Goal: Task Accomplishment & Management: Complete application form

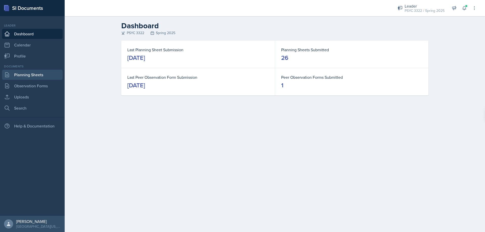
click at [30, 72] on link "Planning Sheets" at bounding box center [32, 75] width 61 height 10
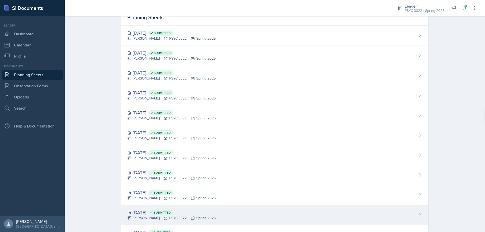
scroll to position [152, 0]
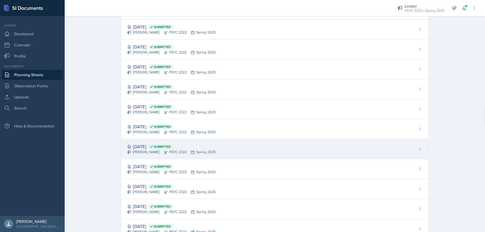
click at [144, 152] on div "Troy Broome PSYC 3322 Spring 2025" at bounding box center [171, 152] width 88 height 5
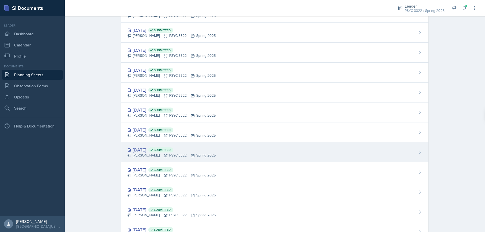
scroll to position [152, 0]
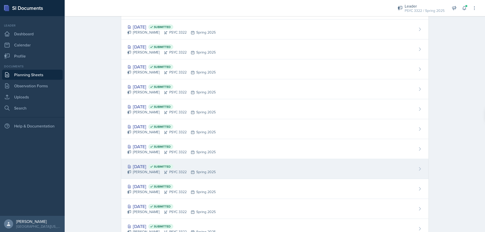
click at [156, 167] on div "Mar 5th, 2025 Submitted" at bounding box center [171, 166] width 88 height 7
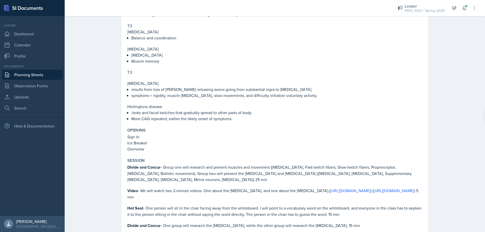
scroll to position [430, 0]
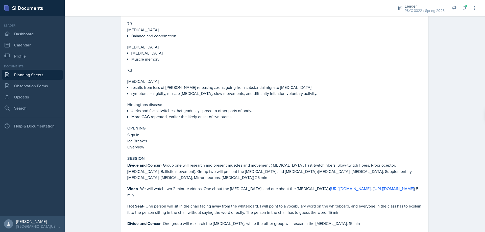
drag, startPoint x: 189, startPoint y: 150, endPoint x: 200, endPoint y: 152, distance: 10.6
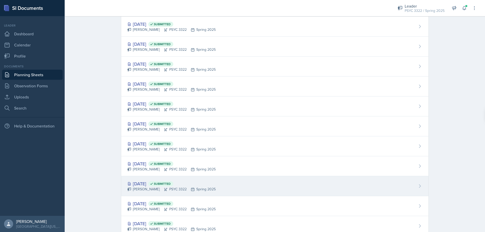
scroll to position [198, 0]
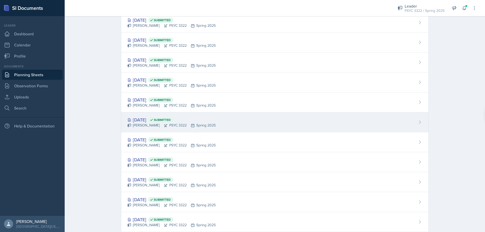
click at [143, 123] on div "Troy Broome PSYC 3322 Spring 2025" at bounding box center [171, 125] width 88 height 5
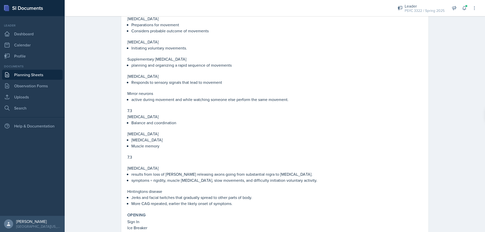
scroll to position [354, 0]
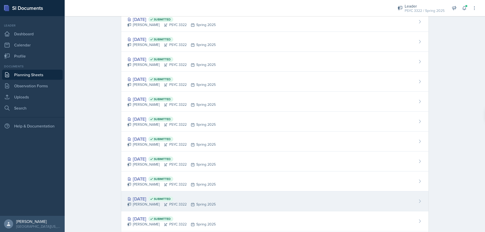
scroll to position [198, 0]
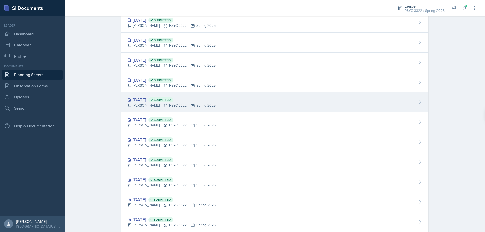
click at [150, 104] on div "Troy Broome PSYC 3322 Spring 2025" at bounding box center [171, 105] width 88 height 5
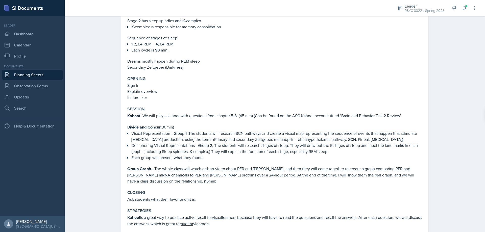
scroll to position [152, 0]
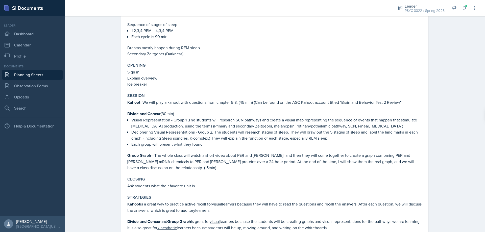
drag, startPoint x: 197, startPoint y: 122, endPoint x: 192, endPoint y: 123, distance: 4.5
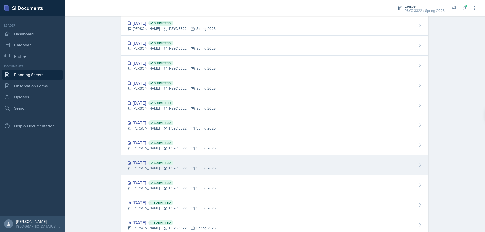
scroll to position [177, 0]
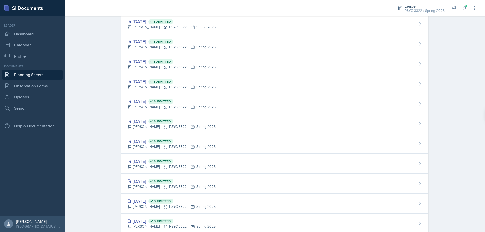
click at [89, 148] on div "Planning Sheets New Planning Sheet Planning Sheets Apr 28th, 2025 Submitted Tro…" at bounding box center [275, 122] width 421 height 566
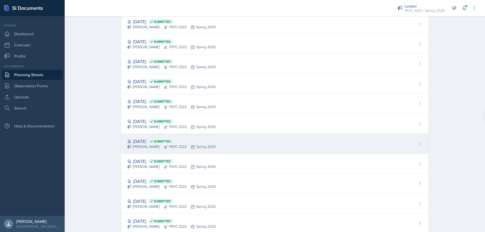
click at [143, 144] on div "Mar 5th, 2025 Submitted" at bounding box center [171, 141] width 88 height 7
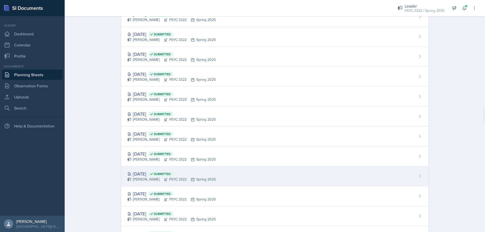
scroll to position [126, 0]
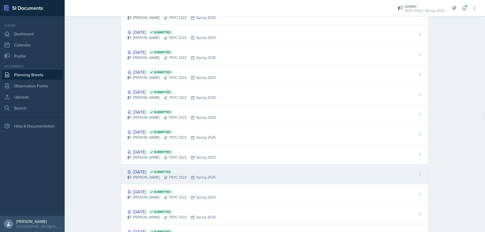
click at [146, 175] on div "Mar 17th, 2025 Submitted" at bounding box center [171, 172] width 88 height 7
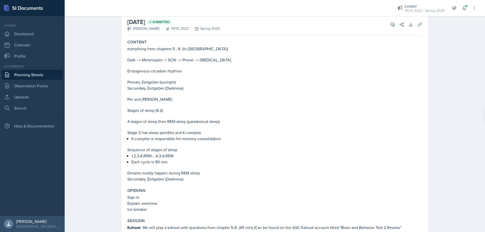
scroll to position [25, 0]
drag, startPoint x: 168, startPoint y: 85, endPoint x: 169, endPoint y: 91, distance: 5.5
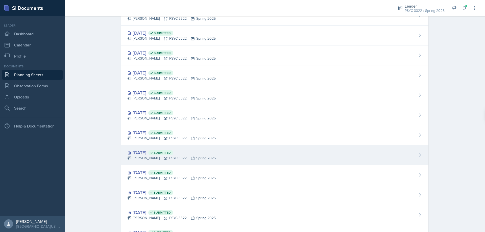
scroll to position [126, 0]
click at [147, 151] on div "Mar 19th, 2025 Submitted" at bounding box center [171, 152] width 88 height 7
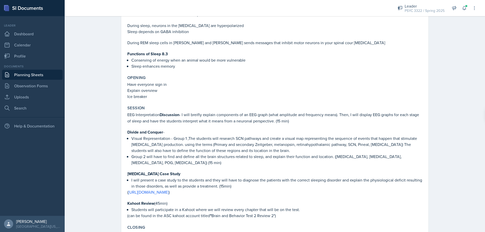
scroll to position [278, 0]
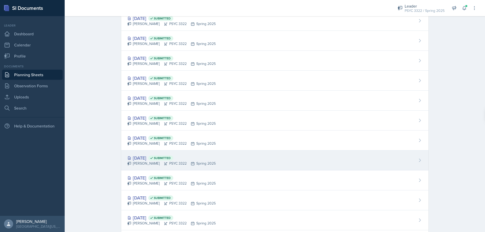
scroll to position [198, 0]
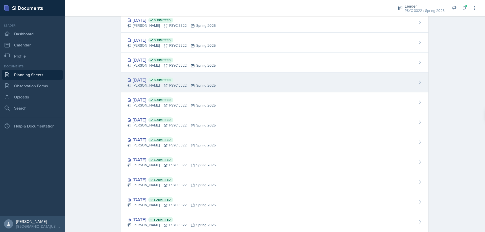
click at [147, 77] on div "Mar 19th, 2025 Submitted" at bounding box center [171, 80] width 88 height 7
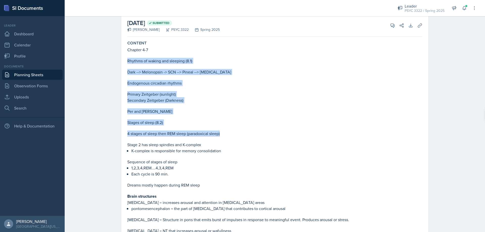
scroll to position [51, 0]
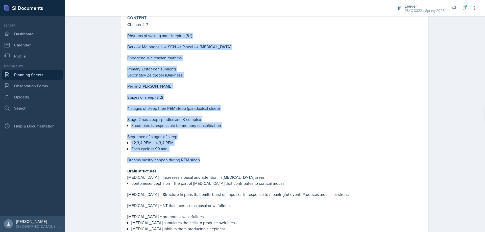
drag, startPoint x: 124, startPoint y: 60, endPoint x: 202, endPoint y: 159, distance: 126.4
click at [202, 159] on div "Content Chapter 4-7 Rhythms of waking and sleeping (8.1) Dark --> Melonopsin ->…" at bounding box center [274, 155] width 299 height 284
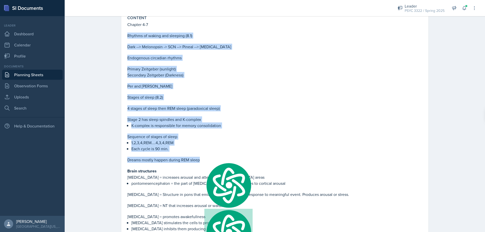
copy div "Rhythms of waking and sleeping (8.1) Dark --> Melonopsin -> SCN --> Pineal --> …"
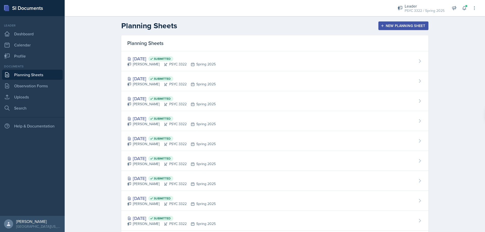
click at [428, 17] on header "Planning Sheets New Planning Sheet" at bounding box center [275, 25] width 421 height 19
drag, startPoint x: 420, startPoint y: 8, endPoint x: 419, endPoint y: 11, distance: 2.6
click at [420, 9] on div "PSYC 3322 / Spring 2025" at bounding box center [425, 10] width 40 height 5
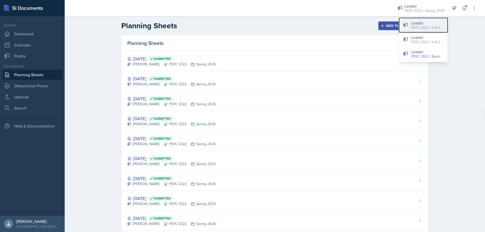
click at [409, 24] on button "Leader PSYC 3322 / Fall 2025" at bounding box center [423, 25] width 49 height 14
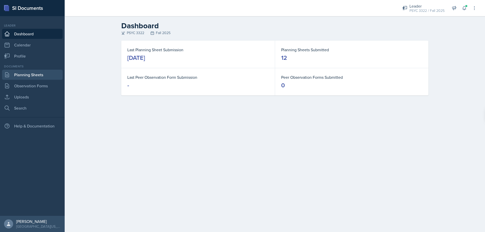
click at [28, 74] on link "Planning Sheets" at bounding box center [32, 75] width 61 height 10
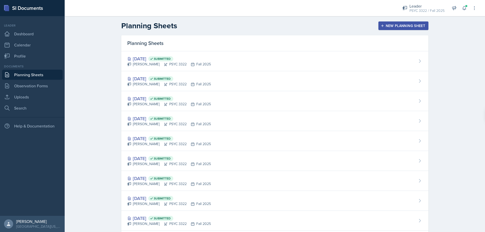
click at [407, 24] on div "New Planning Sheet" at bounding box center [403, 26] width 43 height 4
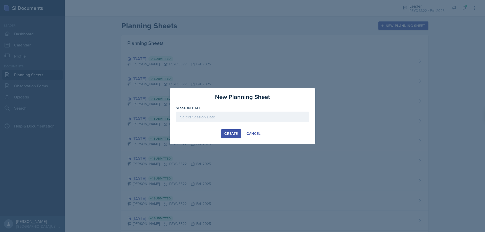
click at [230, 113] on div at bounding box center [242, 117] width 133 height 11
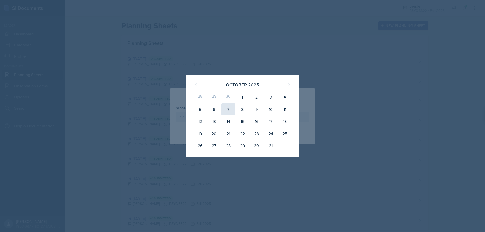
click at [230, 111] on div "7" at bounding box center [228, 109] width 14 height 12
type input "October 7th, 2025"
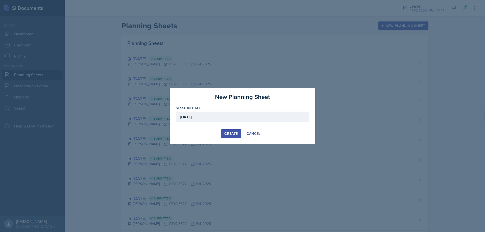
click at [224, 130] on button "Create" at bounding box center [231, 133] width 20 height 9
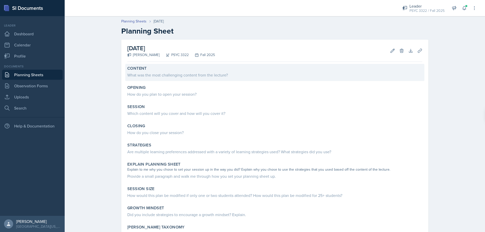
click at [164, 76] on div "What was the most challenging content from the lecture?" at bounding box center [274, 75] width 295 height 6
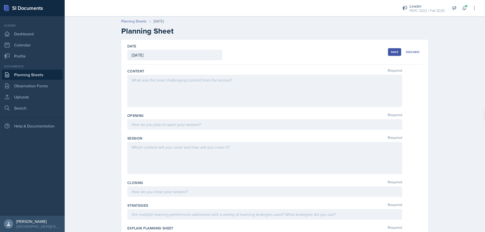
click at [166, 94] on div at bounding box center [264, 91] width 275 height 32
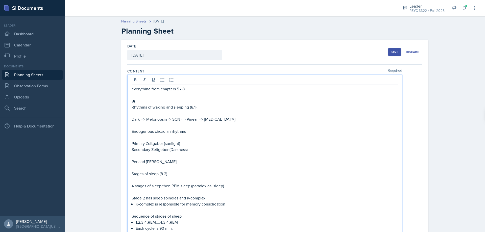
scroll to position [12, 0]
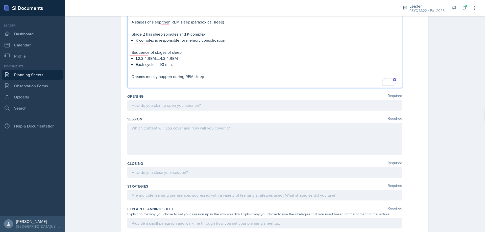
click at [195, 107] on p at bounding box center [265, 105] width 266 height 6
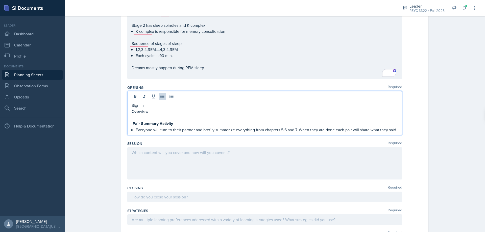
click at [297, 130] on p "Everyone will turn to their partner and brefily summerize everything from chapt…" at bounding box center [267, 130] width 262 height 6
click at [299, 130] on p "Everyone will turn to their partner and brefily summerize everything from chapt…" at bounding box center [267, 130] width 262 height 6
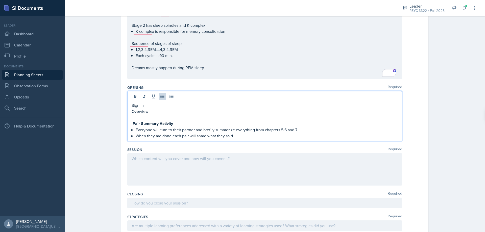
click at [281, 131] on p "Everyone will turn to their partner and brefily summerize everything from chapt…" at bounding box center [267, 130] width 262 height 6
click at [285, 131] on p "Everyone will turn to their partner and brefily summerize everything from chapt…" at bounding box center [267, 130] width 262 height 6
click at [243, 135] on p "When they are done each pair will share what they said." at bounding box center [267, 136] width 262 height 6
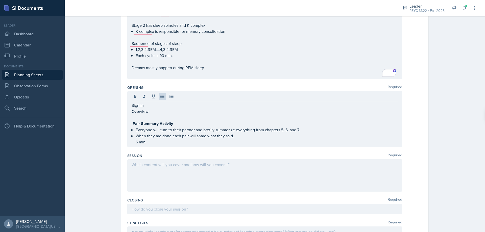
click at [199, 184] on div at bounding box center [264, 175] width 275 height 32
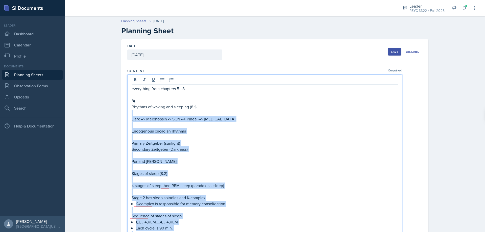
scroll to position [0, 0]
drag, startPoint x: 212, startPoint y: 134, endPoint x: 127, endPoint y: 102, distance: 90.9
click at [127, 102] on div "everything from chapters 5 - 8. 8) Rhythms of waking and sleeping (8.1) Dark --…" at bounding box center [264, 163] width 275 height 177
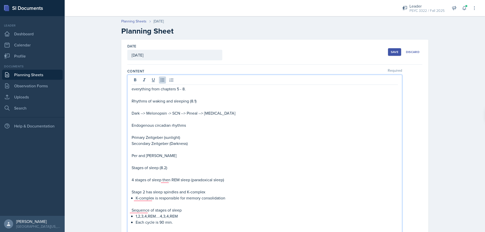
click at [235, 118] on p "To enrich screen reader interactions, please activate Accessibility in Grammarl…" at bounding box center [265, 119] width 266 height 6
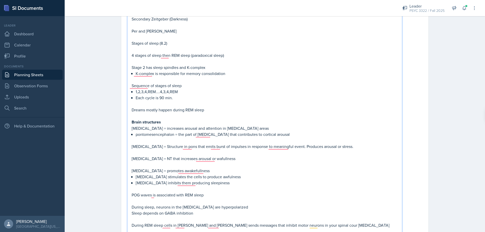
scroll to position [126, 0]
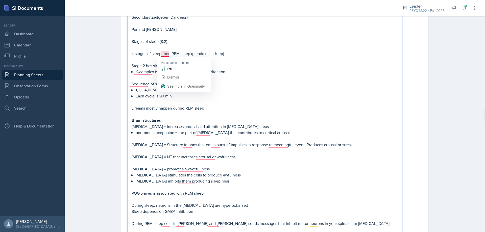
click at [269, 79] on div "everything from chapters 5 - 8. Rhythms of waking and sleeping (8.1) Dark --> M…" at bounding box center [265, 106] width 266 height 292
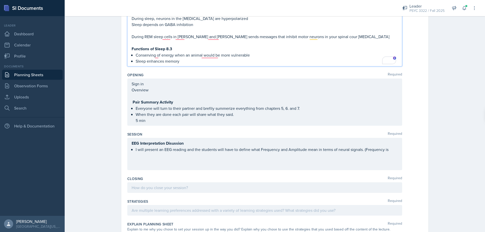
scroll to position [354, 0]
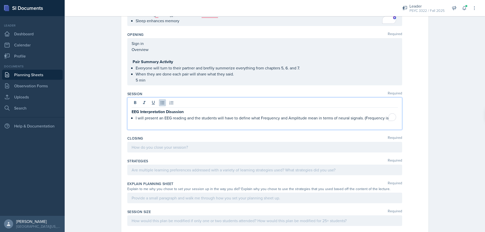
click at [384, 115] on p "I will present an EEG reading and the students will have to define what Frequen…" at bounding box center [267, 118] width 262 height 6
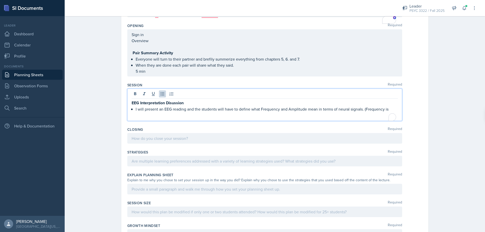
click at [389, 108] on div "EEG Interpretation Disussion I will present an EEG reading and the students wil…" at bounding box center [265, 106] width 266 height 12
click at [149, 116] on p "I will present an EEG reading and the students will have to define what Frequen…" at bounding box center [267, 112] width 262 height 12
click at [163, 117] on p "I will present an EEG reading and the students will have to define what Frequen…" at bounding box center [267, 112] width 262 height 12
click at [243, 118] on p "I will present an EEG reading and the students will have to define what Frequen…" at bounding box center [267, 112] width 262 height 12
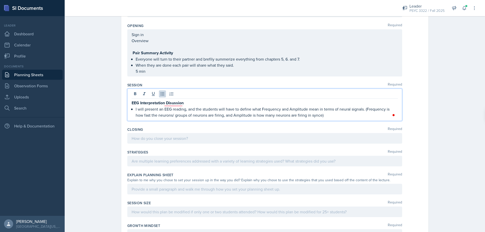
click at [333, 114] on p "I will present an EEG reading, and the students will have to define what Freque…" at bounding box center [267, 112] width 262 height 12
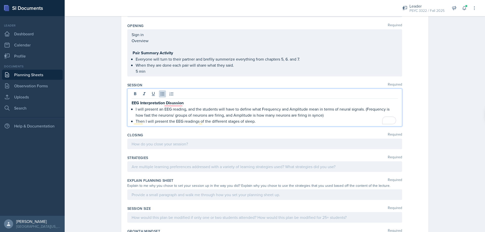
click at [282, 119] on p "Then I will present the EEG readings of the different stages of sleep." at bounding box center [267, 121] width 262 height 6
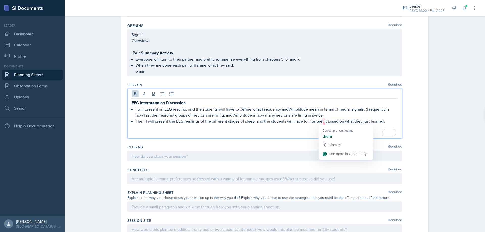
click at [324, 121] on p "Then I will present the EEG readings of the different stages of sleep, and the …" at bounding box center [267, 121] width 262 height 6
click at [394, 118] on p "I will present an EEG reading, and the students will have to define what Freque…" at bounding box center [267, 112] width 262 height 12
click at [392, 122] on p "Then I will present the EEG readings of the different stages of sleep, and the …" at bounding box center [267, 121] width 262 height 6
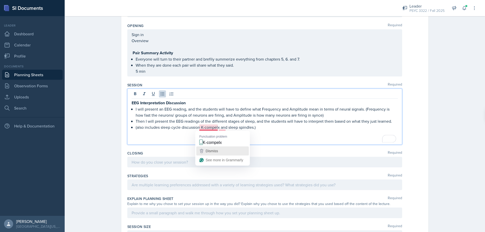
click at [221, 148] on div "Dismiss" at bounding box center [223, 151] width 48 height 8
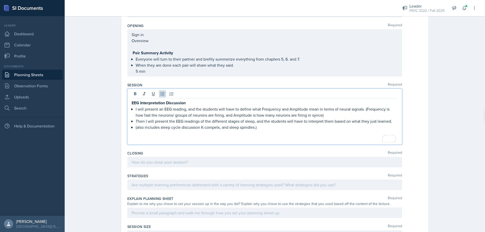
click at [262, 131] on p "To enrich screen reader interactions, please activate Accessibility in Grammarl…" at bounding box center [265, 133] width 266 height 6
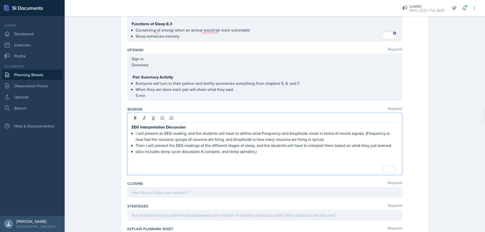
scroll to position [329, 0]
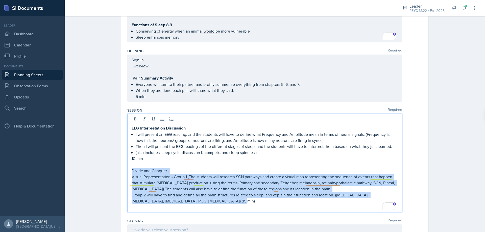
drag, startPoint x: 205, startPoint y: 198, endPoint x: 129, endPoint y: 171, distance: 80.9
click at [129, 171] on div "EEG Interpretation Discussion I will present an EEG reading, and the students w…" at bounding box center [264, 163] width 275 height 99
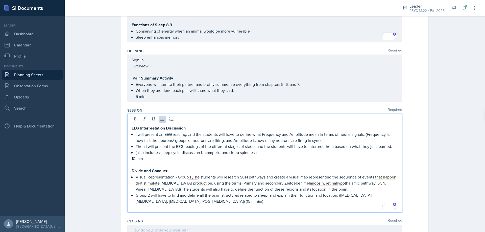
click at [250, 204] on p "Group 2 will have to find and define all the brain structures related to sleep,…" at bounding box center [267, 198] width 262 height 12
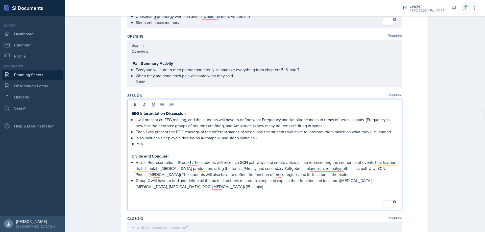
scroll to position [379, 0]
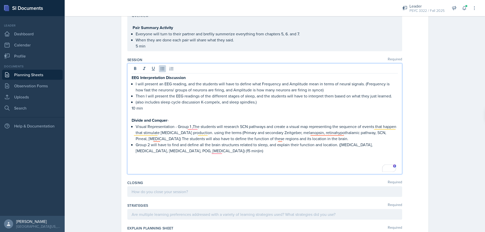
click at [230, 153] on p "Group 2 will have to find and define all the brain structures related to sleep,…" at bounding box center [267, 148] width 262 height 12
click at [206, 154] on p "To enrich screen reader interactions, please activate Accessibility in Grammarl…" at bounding box center [265, 157] width 266 height 6
click at [207, 154] on p "Group 2 will have to find and define all the brain structures related to sleep,…" at bounding box center [267, 148] width 262 height 12
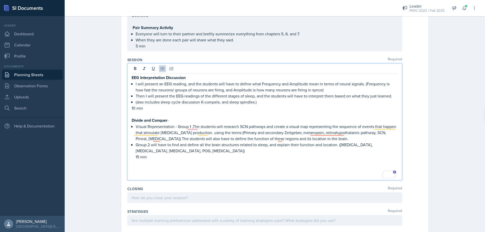
click at [133, 107] on p "10 min" at bounding box center [265, 108] width 266 height 6
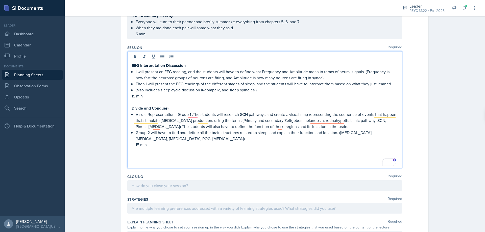
scroll to position [404, 0]
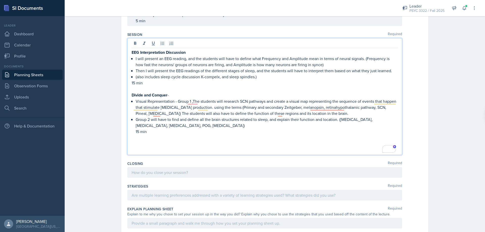
click at [167, 142] on p "To enrich screen reader interactions, please activate Accessibility in Grammarl…" at bounding box center [265, 144] width 266 height 6
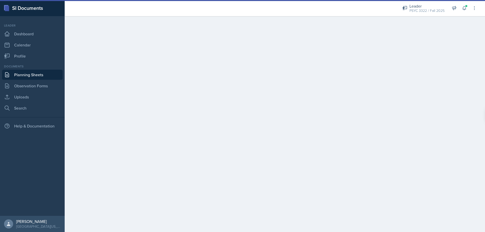
click at [35, 75] on link "Planning Sheets" at bounding box center [32, 75] width 61 height 10
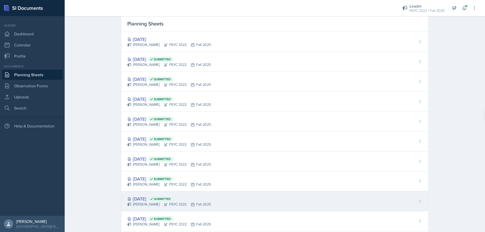
scroll to position [15, 0]
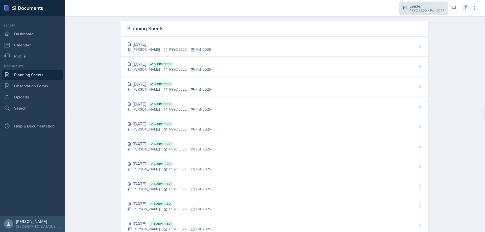
click at [414, 12] on div "PSYC 3322 / Fall 2025" at bounding box center [427, 10] width 35 height 5
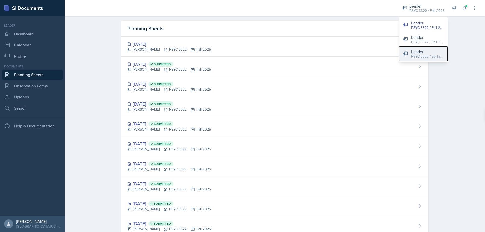
click at [406, 57] on button "Leader PSYC 3322 / Spring 2025" at bounding box center [423, 54] width 49 height 14
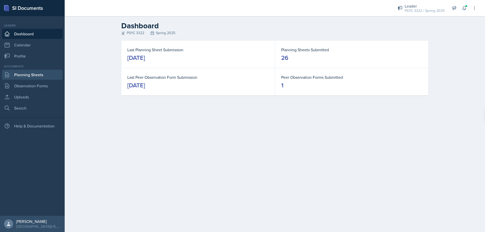
click at [17, 73] on link "Planning Sheets" at bounding box center [32, 75] width 61 height 10
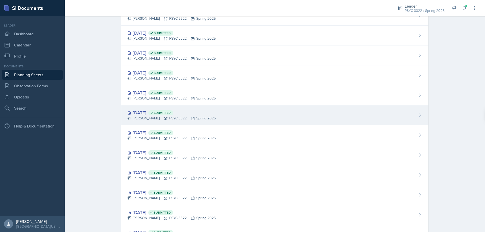
scroll to position [224, 0]
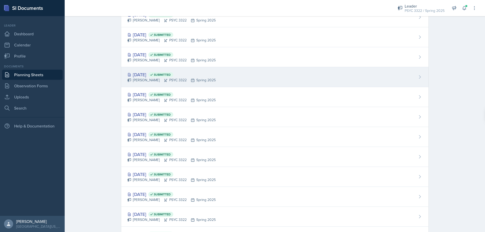
click at [147, 73] on div "Mar 17th, 2025 Submitted" at bounding box center [171, 74] width 88 height 7
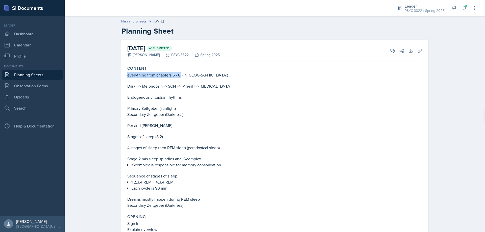
drag, startPoint x: 121, startPoint y: 77, endPoint x: 180, endPoint y: 75, distance: 58.4
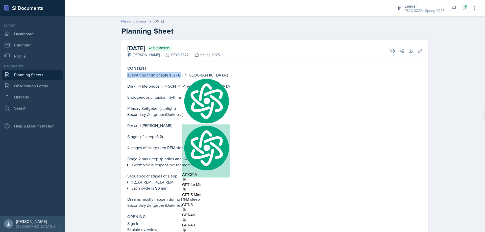
copy p "everything from chapters 5 - 8."
click at [147, 94] on p at bounding box center [274, 91] width 295 height 5
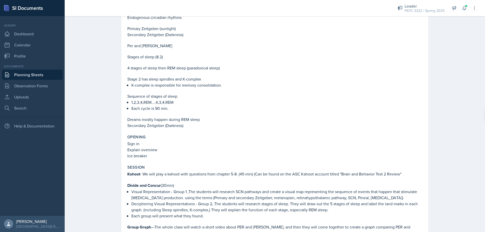
scroll to position [76, 0]
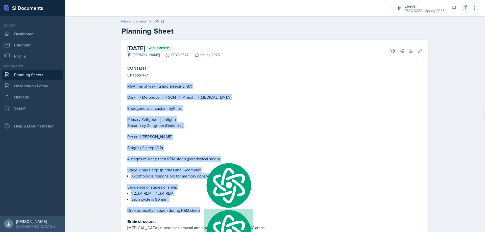
scroll to position [51, 0]
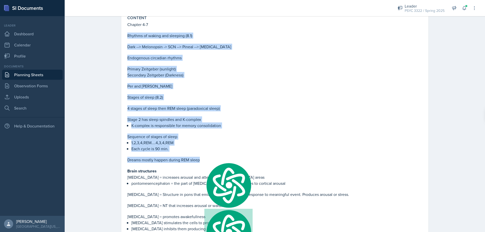
click at [197, 60] on p "Endogenous circadian rhythms" at bounding box center [274, 58] width 295 height 6
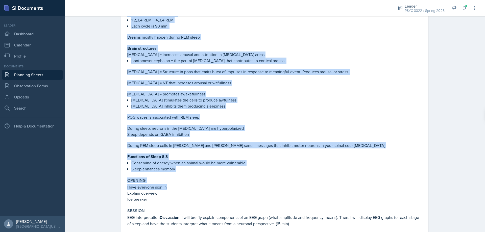
scroll to position [177, 0]
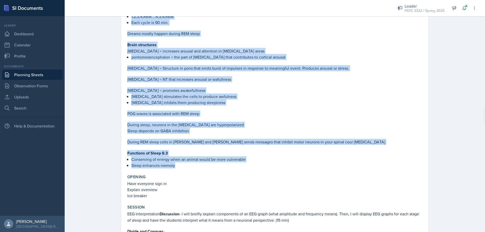
drag, startPoint x: 123, startPoint y: 84, endPoint x: 184, endPoint y: 168, distance: 103.5
click at [184, 168] on div "Content Chapter 4-7 Rhythms of waking and sleeping (8.1) Dark --> Melonopsin ->…" at bounding box center [274, 29] width 299 height 284
copy div "Rhythms of waking and sleeping (8.1) Dark --> Melonopsin -> SCN --> Pineal --> …"
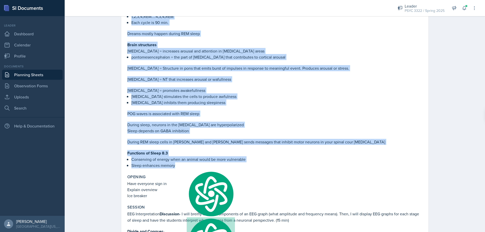
click at [250, 124] on p "During sleep, neurons in the [MEDICAL_DATA] are hyperpolarized" at bounding box center [274, 125] width 295 height 6
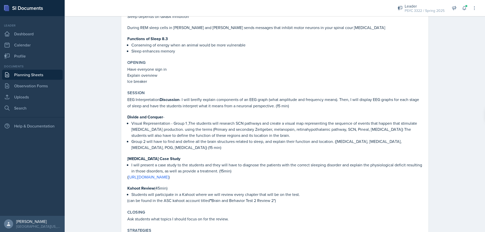
scroll to position [303, 0]
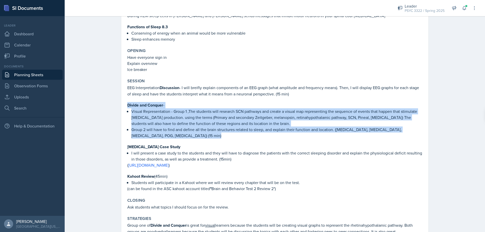
drag, startPoint x: 126, startPoint y: 106, endPoint x: 197, endPoint y: 139, distance: 78.8
click at [197, 139] on div "EEG Interpretation Discussion - I will breifly explain components of an EEG gra…" at bounding box center [274, 138] width 295 height 107
copy div "Divide and Conquer - Visual Representation - Group 1 ,The students will researc…"
